Goal: Task Accomplishment & Management: Complete application form

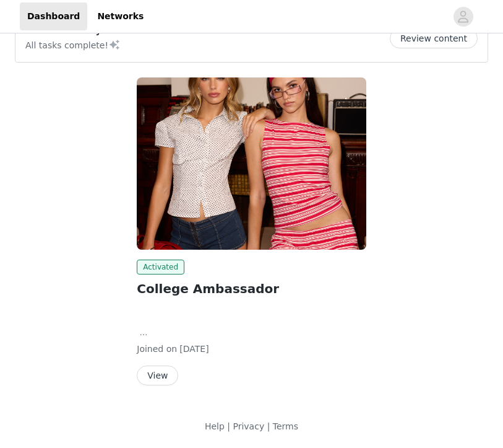
scroll to position [32, 0]
click at [164, 377] on button "View" at bounding box center [157, 375] width 41 height 20
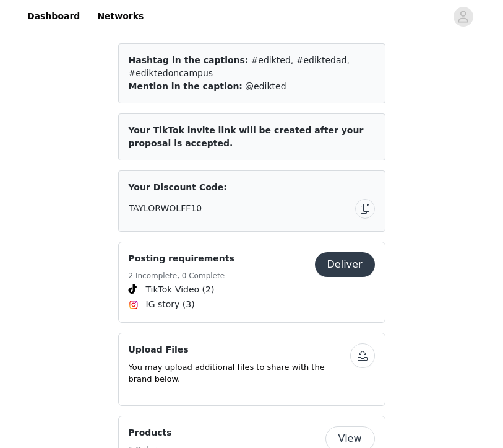
scroll to position [810, 0]
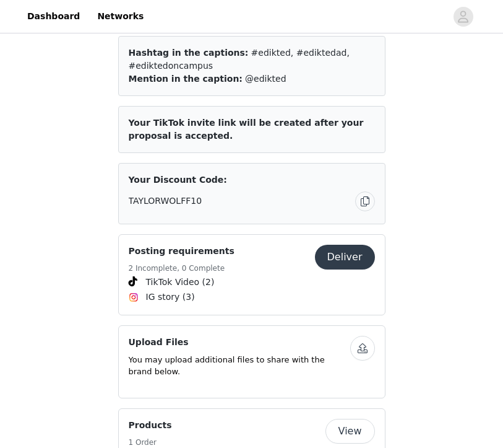
click at [350, 246] on button "Deliver" at bounding box center [345, 257] width 60 height 25
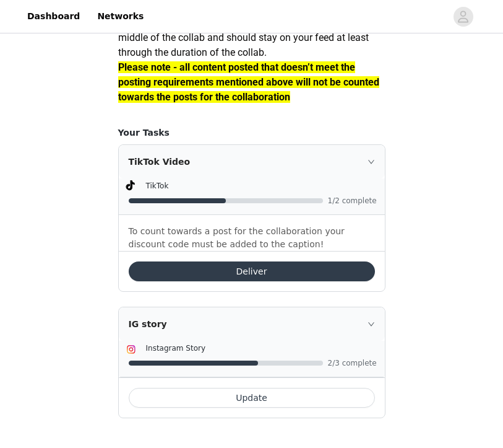
click at [329, 329] on div "IG story" at bounding box center [252, 323] width 266 height 33
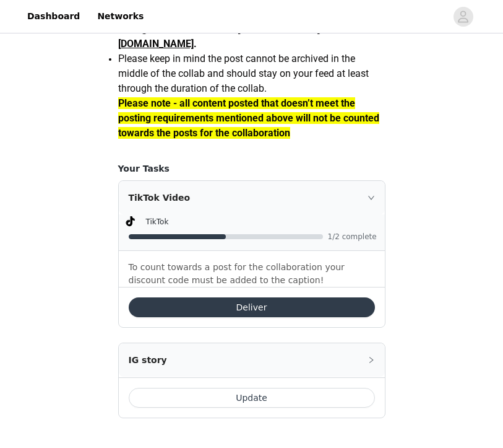
scroll to position [1160, 0]
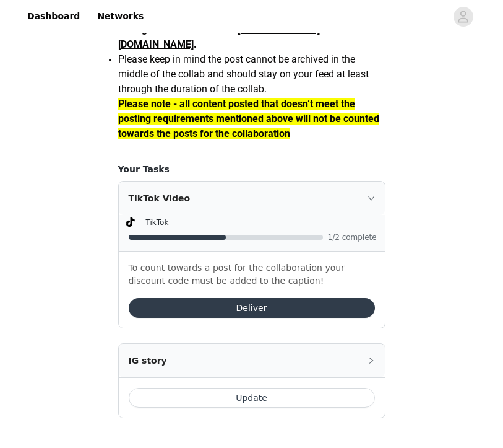
click at [329, 343] on div "IG story Instagram Story 2/3 complete Update" at bounding box center [252, 380] width 268 height 75
click at [329, 367] on div "IG story" at bounding box center [252, 360] width 266 height 33
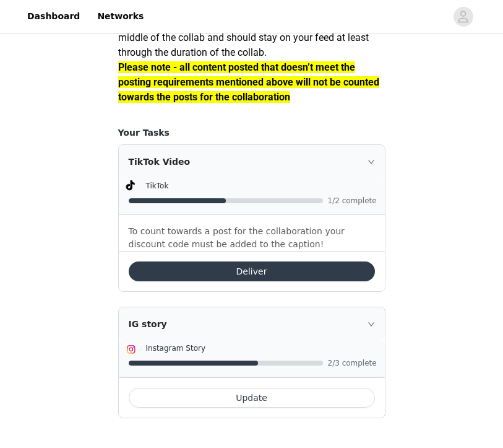
click at [299, 407] on button "Update" at bounding box center [252, 398] width 246 height 20
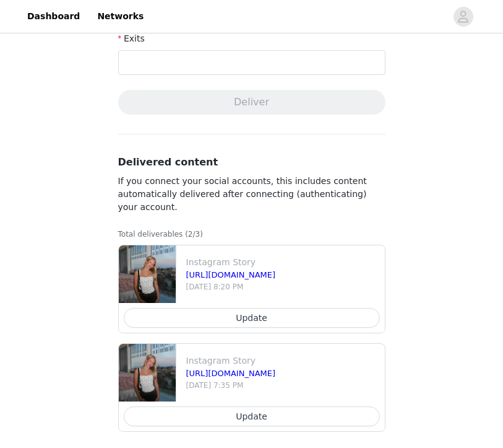
scroll to position [569, 0]
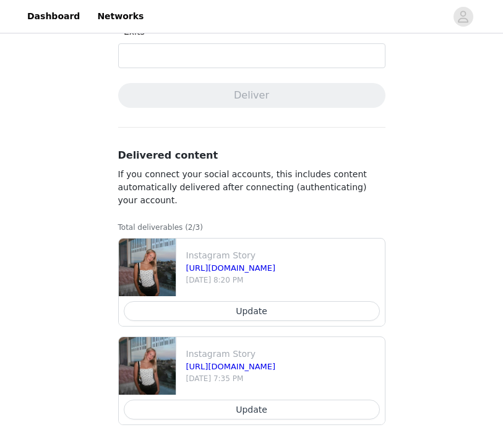
click at [290, 407] on button "Update" at bounding box center [252, 409] width 256 height 20
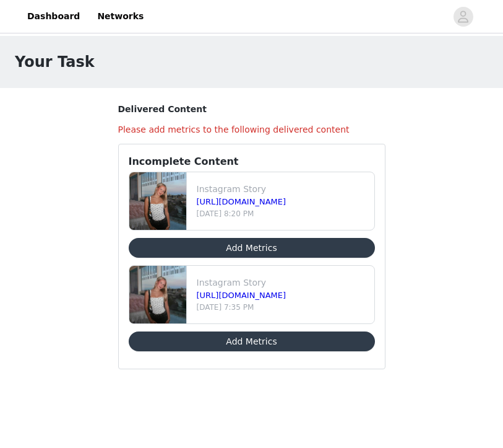
click at [298, 248] on button "Add Metrics" at bounding box center [252, 248] width 246 height 20
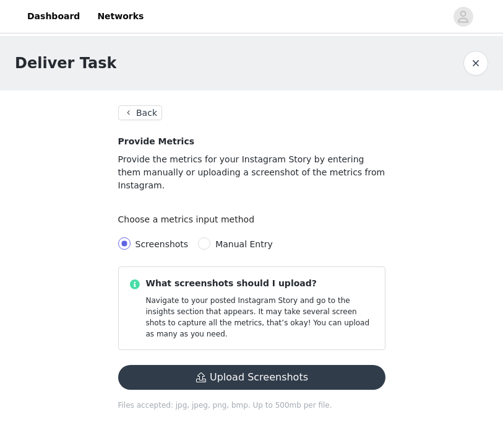
click at [216, 239] on span "Manual Entry" at bounding box center [245, 244] width 58 height 10
click at [211, 237] on input "Manual Entry" at bounding box center [204, 243] width 12 height 12
radio input "true"
radio input "false"
radio input "true"
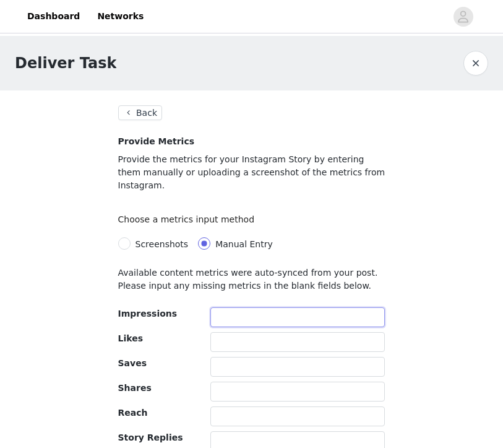
click at [258, 307] on input "text" at bounding box center [298, 317] width 175 height 20
click at [125, 237] on input "Screenshots" at bounding box center [124, 243] width 12 height 12
radio input "true"
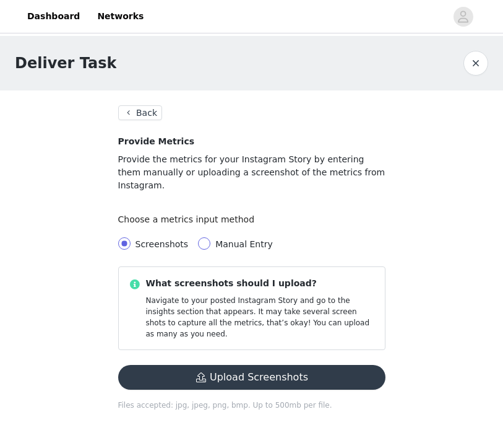
click at [204, 237] on span at bounding box center [204, 243] width 12 height 12
click at [204, 237] on input "Manual Entry" at bounding box center [204, 243] width 12 height 12
radio input "true"
radio input "false"
radio input "true"
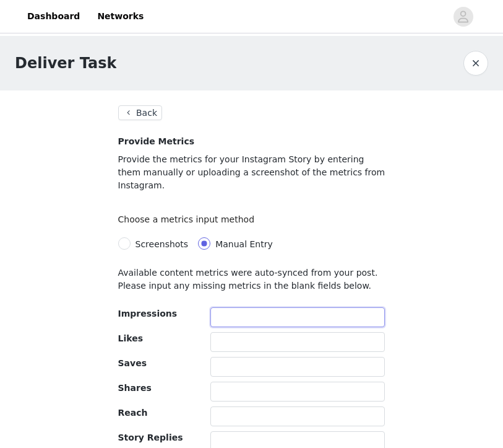
click at [234, 307] on input "text" at bounding box center [298, 317] width 175 height 20
click at [239, 334] on input "text" at bounding box center [298, 342] width 175 height 20
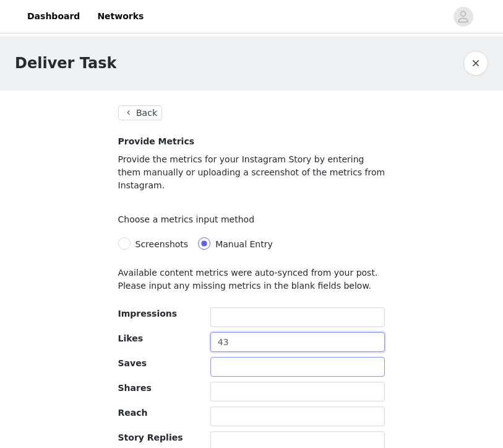
type input "43"
click at [243, 357] on input "text" at bounding box center [298, 367] width 175 height 20
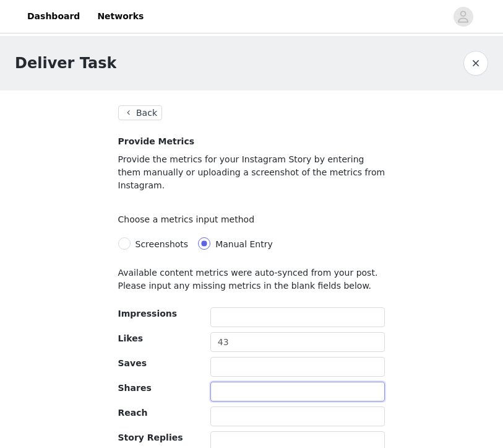
click at [242, 381] on input "text" at bounding box center [298, 391] width 175 height 20
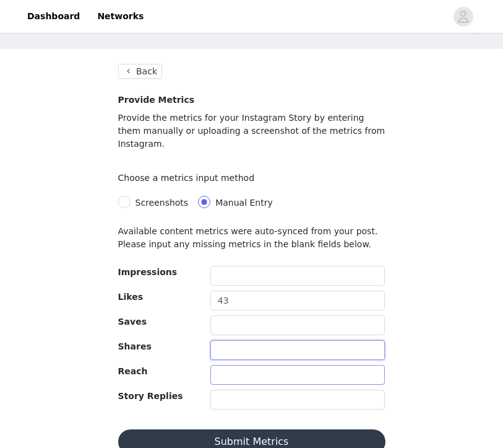
scroll to position [48, 0]
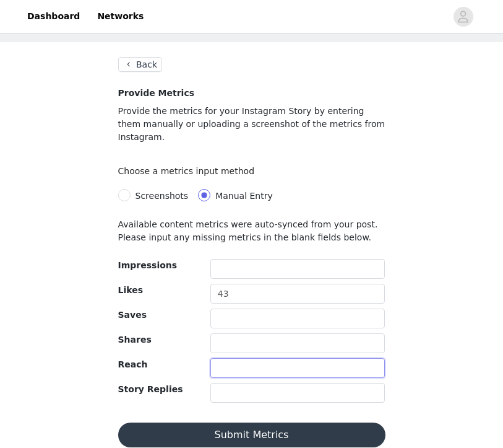
click at [255, 358] on input "text" at bounding box center [298, 368] width 175 height 20
type input "1310"
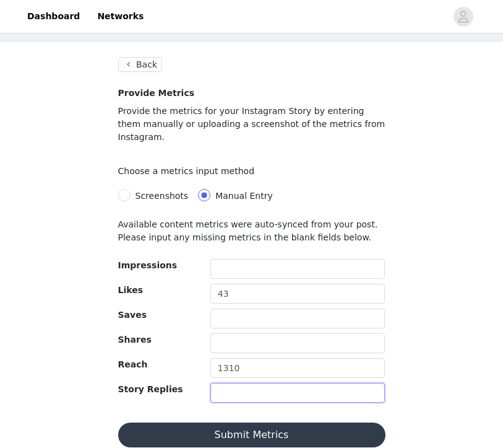
click at [258, 383] on input "text" at bounding box center [298, 393] width 175 height 20
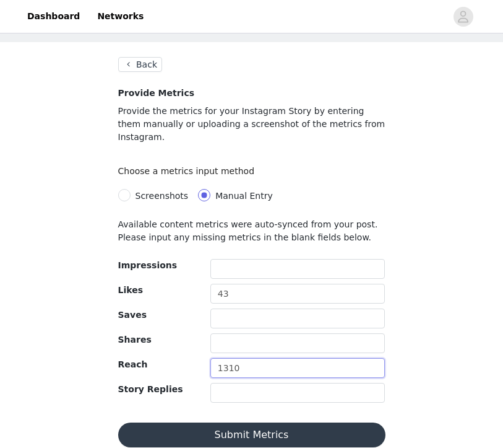
click at [311, 363] on input "1310" at bounding box center [298, 368] width 175 height 20
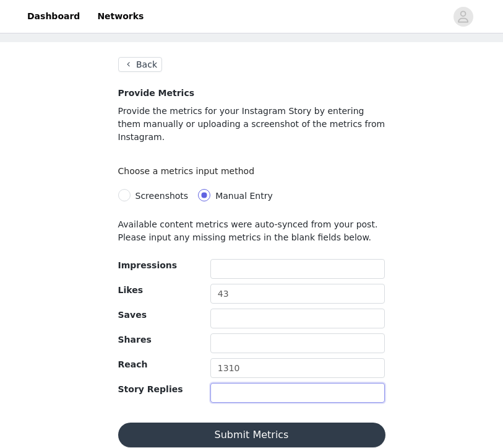
click at [311, 383] on input "text" at bounding box center [298, 393] width 175 height 20
click at [388, 403] on section "Back Provide Metrics Provide the metrics for your Instagram Story by entering t…" at bounding box center [251, 252] width 297 height 420
click at [305, 333] on input "text" at bounding box center [298, 343] width 175 height 20
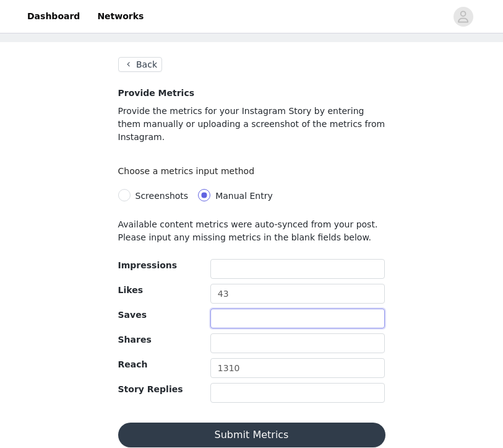
click at [292, 308] on input "text" at bounding box center [298, 318] width 175 height 20
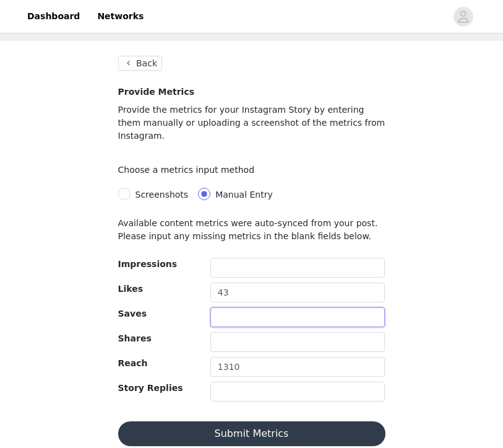
scroll to position [49, 0]
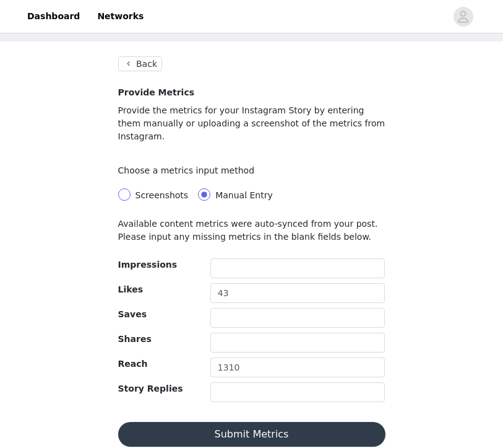
click at [123, 188] on input "Screenshots" at bounding box center [124, 194] width 12 height 12
radio input "true"
radio input "false"
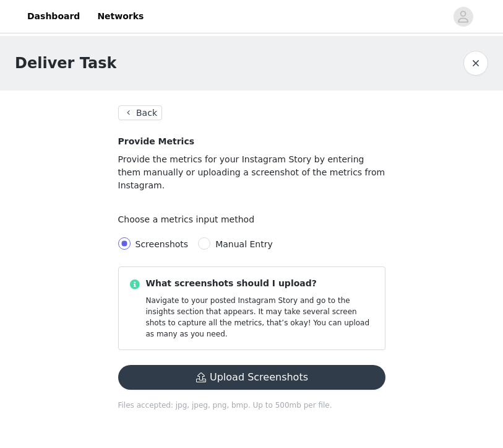
click at [474, 64] on button "button" at bounding box center [476, 63] width 25 height 25
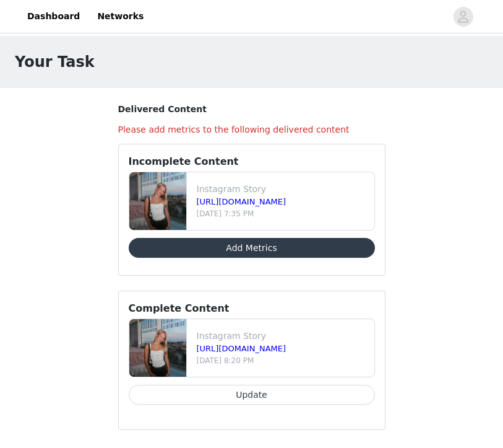
click at [61, 70] on h1 "Your Task" at bounding box center [55, 62] width 80 height 22
click at [47, 37] on div "Your Task" at bounding box center [251, 62] width 503 height 52
click at [107, 19] on link "Networks" at bounding box center [120, 16] width 61 height 28
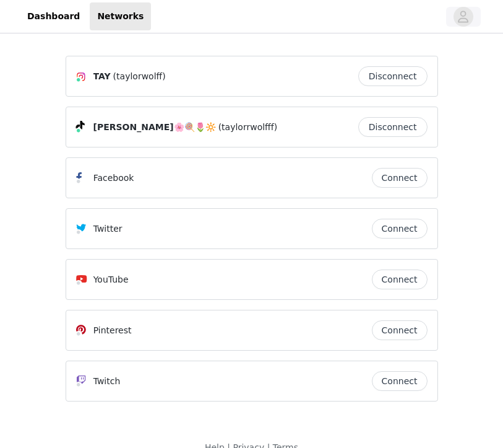
click at [461, 17] on icon "avatar" at bounding box center [464, 17] width 12 height 20
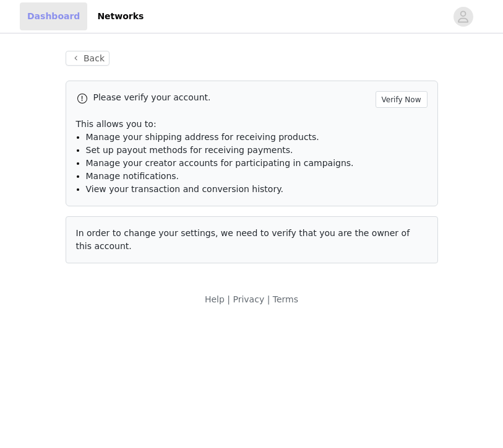
click at [53, 13] on link "Dashboard" at bounding box center [54, 16] width 68 height 28
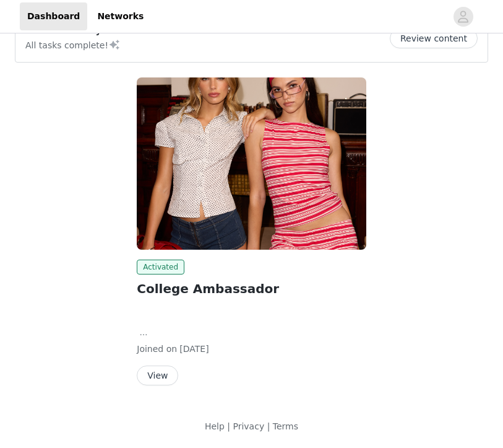
scroll to position [32, 0]
click at [158, 379] on button "View" at bounding box center [157, 375] width 41 height 20
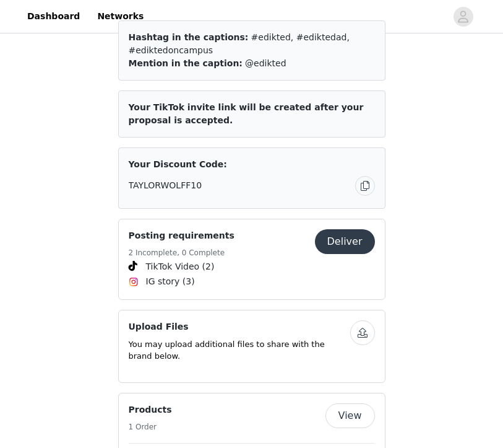
scroll to position [830, 0]
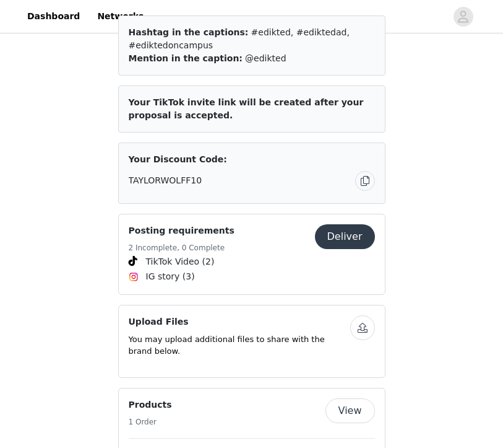
click at [342, 224] on button "Deliver" at bounding box center [345, 236] width 60 height 25
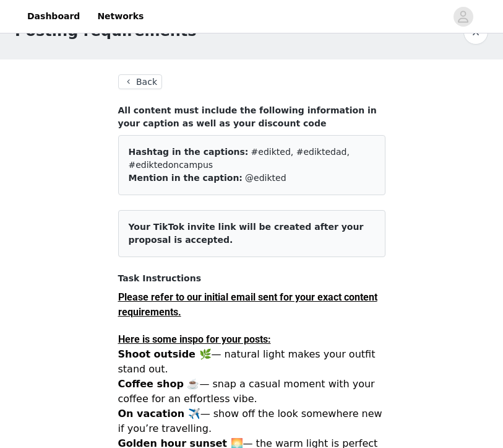
scroll to position [17, 0]
